Goal: Check status: Check status

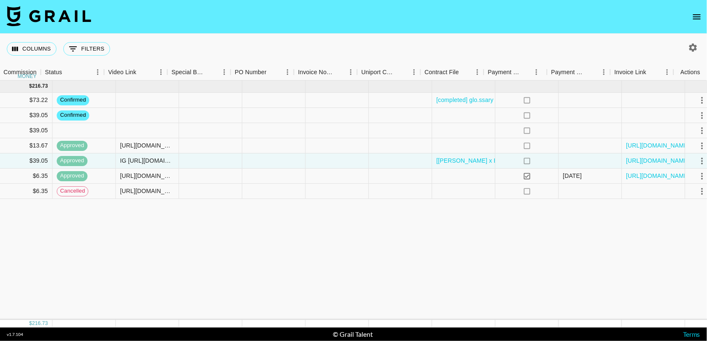
scroll to position [0, 693]
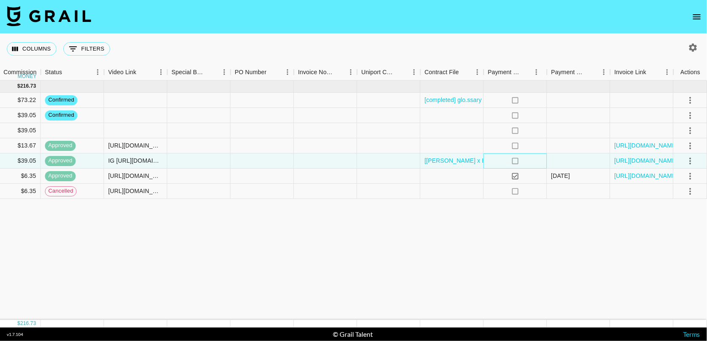
click at [516, 160] on icon "no" at bounding box center [516, 161] width 8 height 8
click at [691, 161] on icon "select merge strategy" at bounding box center [691, 161] width 10 height 10
click at [346, 144] on div at bounding box center [325, 145] width 63 height 15
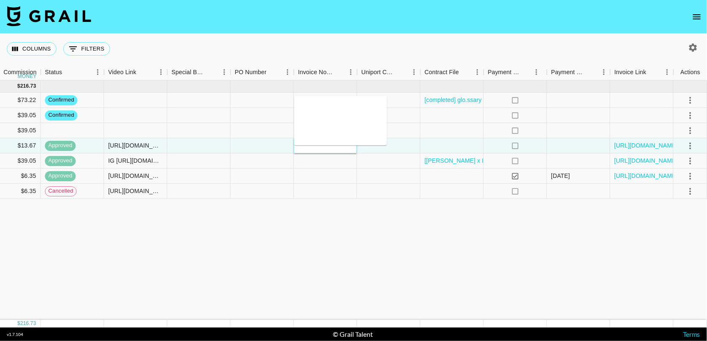
click at [324, 149] on div at bounding box center [325, 145] width 63 height 15
click at [362, 233] on div "[DATE] ( 7 ) $ 2,220.00 $ 216.73 recePyXL9K0p3a7o8 glo.ssary [PERSON_NAME][EMAI…" at bounding box center [7, 201] width 1401 height 240
click at [694, 161] on icon "select merge strategy" at bounding box center [691, 161] width 10 height 10
click at [694, 160] on icon "select merge strategy" at bounding box center [691, 161] width 10 height 10
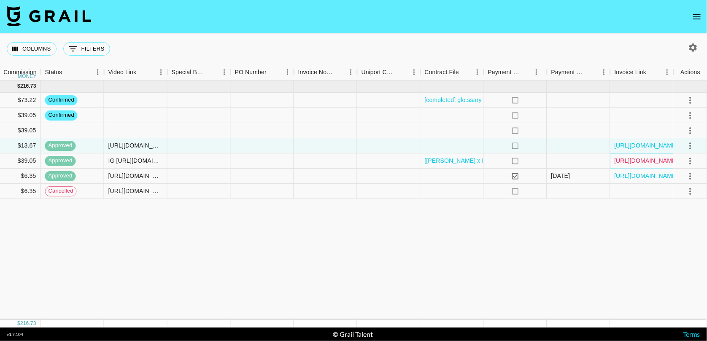
click at [642, 163] on link "[URL][DOMAIN_NAME]" at bounding box center [647, 161] width 64 height 8
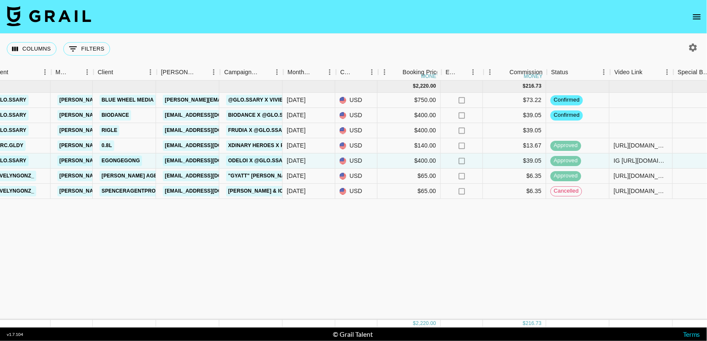
scroll to position [0, 182]
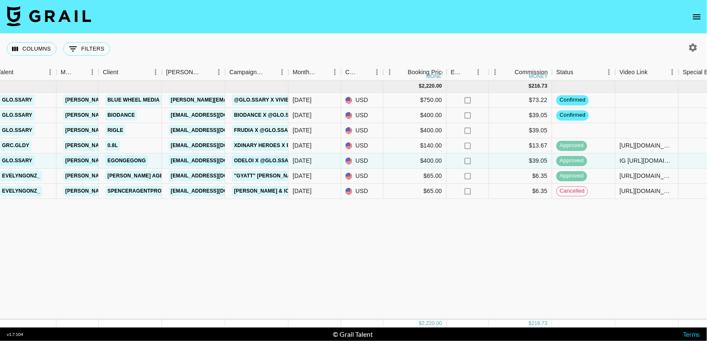
drag, startPoint x: 136, startPoint y: 309, endPoint x: 102, endPoint y: 304, distance: 34.1
click at [102, 304] on div "[DATE] ( 7 ) $ 2,220.00 $ 216.73 recePyXL9K0p3a7o8 glo.ssary [PERSON_NAME][EMAI…" at bounding box center [518, 201] width 1401 height 240
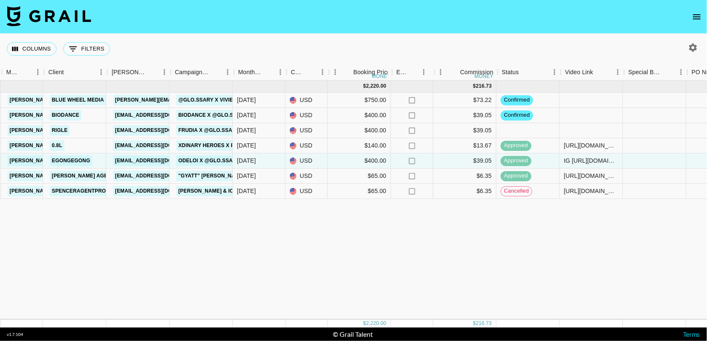
scroll to position [0, 239]
